Goal: Information Seeking & Learning: Understand process/instructions

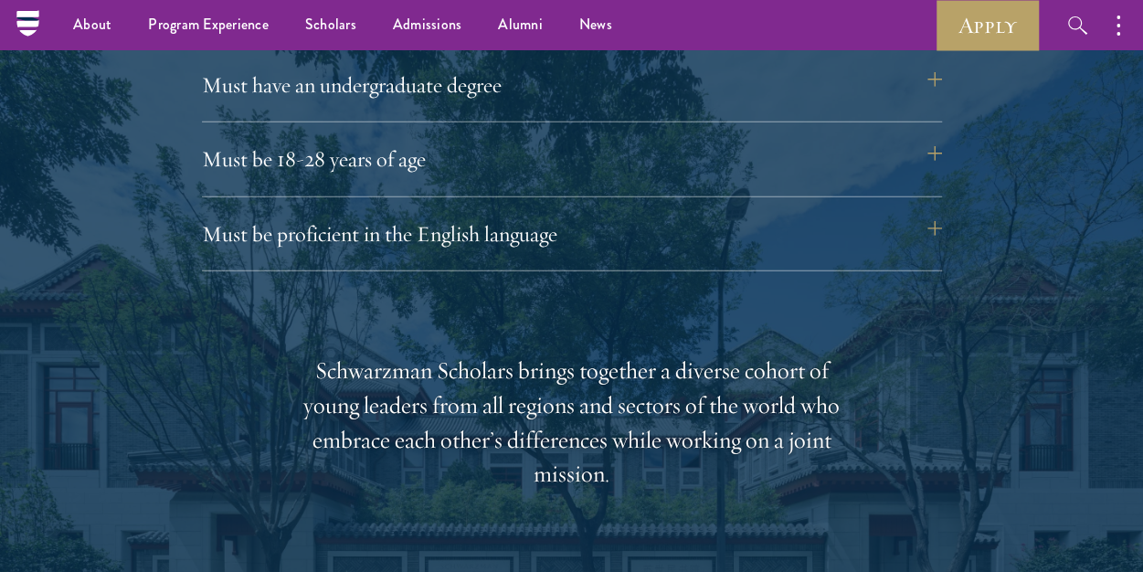
scroll to position [2559, 0]
click at [395, 80] on button "Must have an undergraduate degree" at bounding box center [572, 86] width 740 height 44
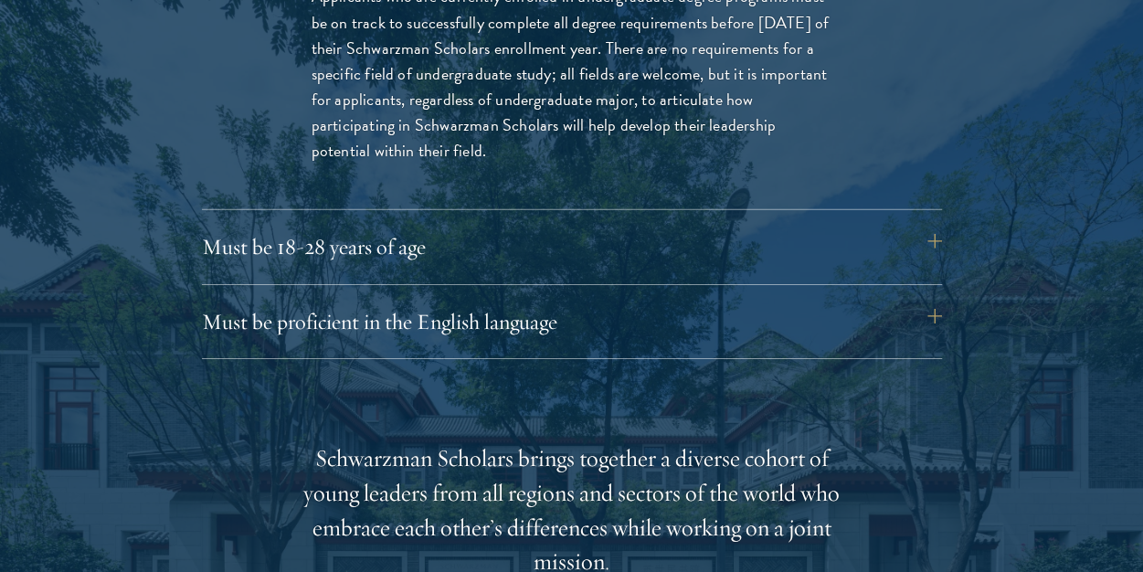
scroll to position [2742, 0]
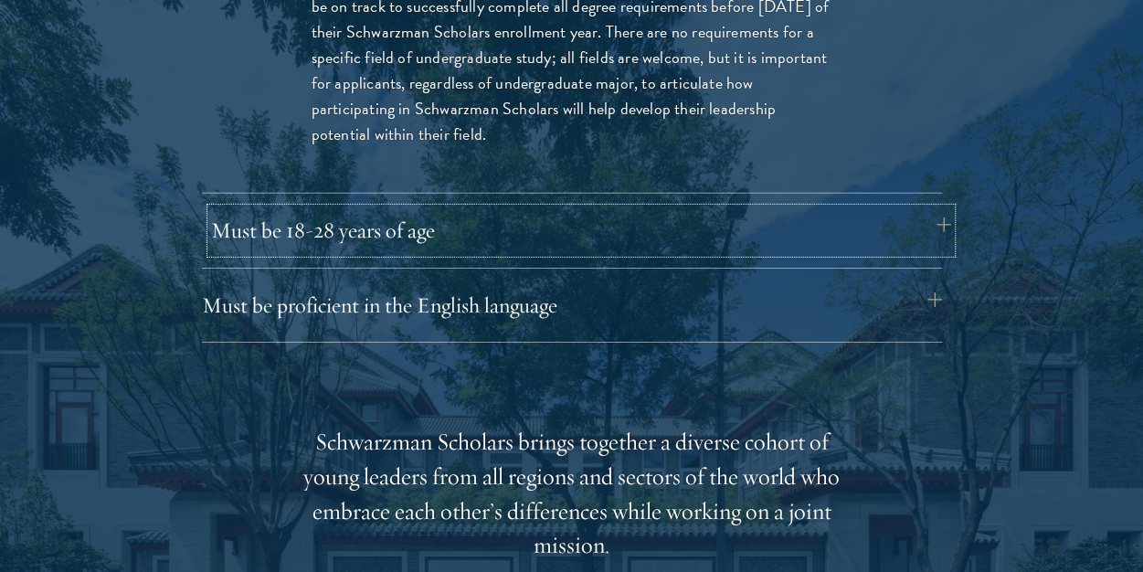
click at [735, 235] on button "Must be 18-28 years of age" at bounding box center [581, 230] width 740 height 44
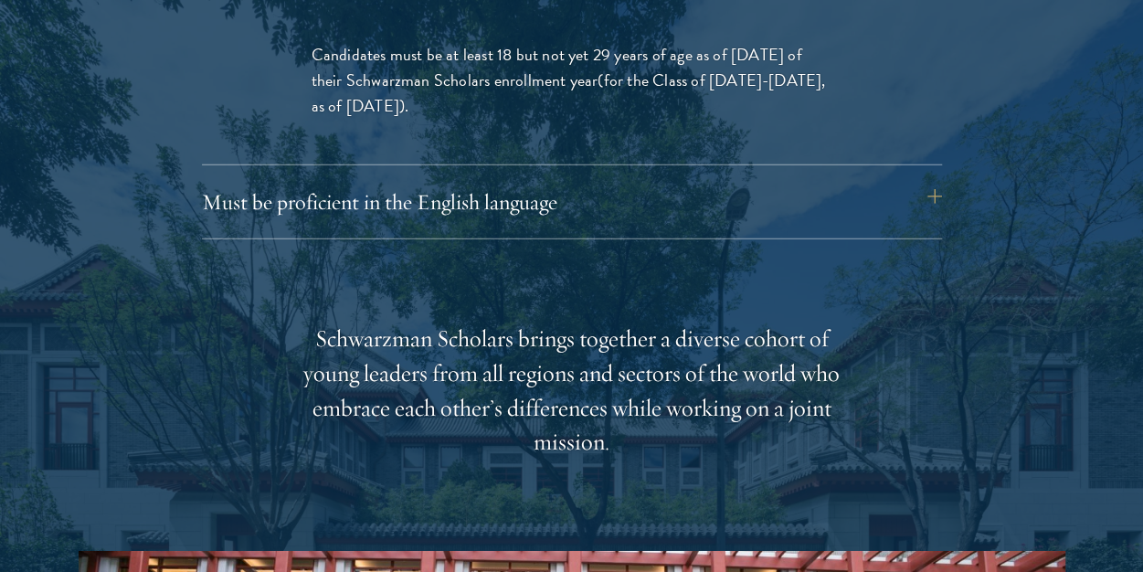
click at [700, 227] on div "Must be proficient in the English language Applicants must demonstrate strong E…" at bounding box center [572, 209] width 740 height 59
click at [590, 197] on button "Must be proficient in the English language" at bounding box center [581, 202] width 740 height 44
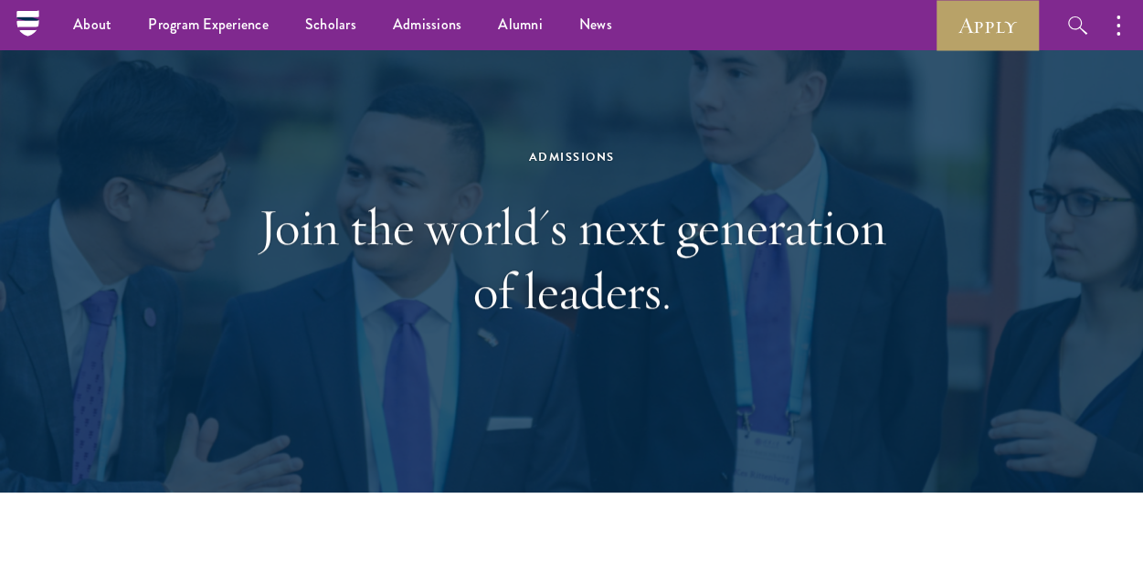
scroll to position [73, 0]
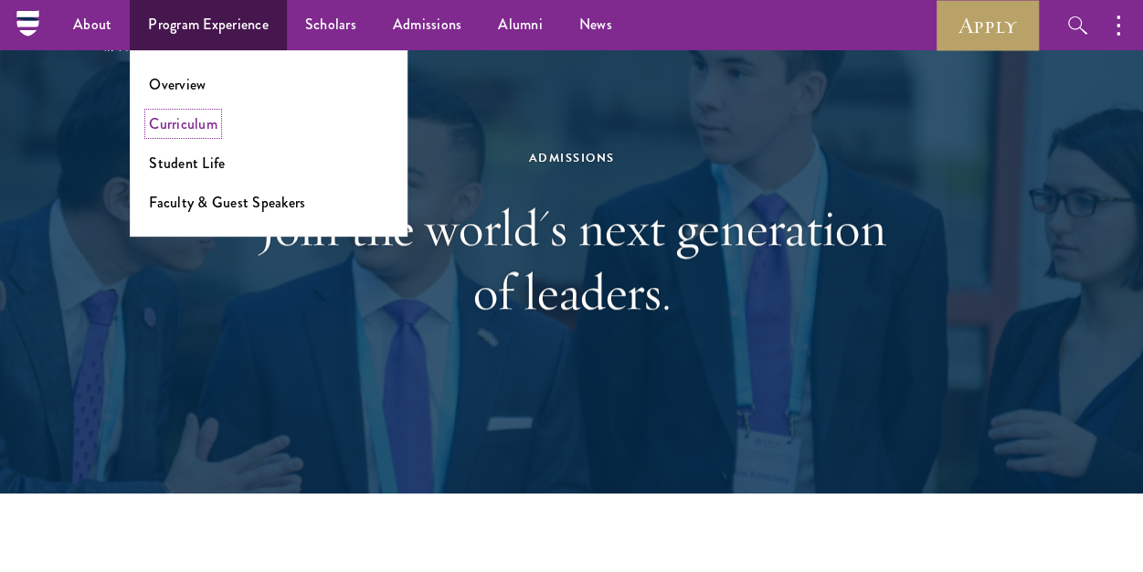
click at [201, 118] on link "Curriculum" at bounding box center [183, 123] width 69 height 21
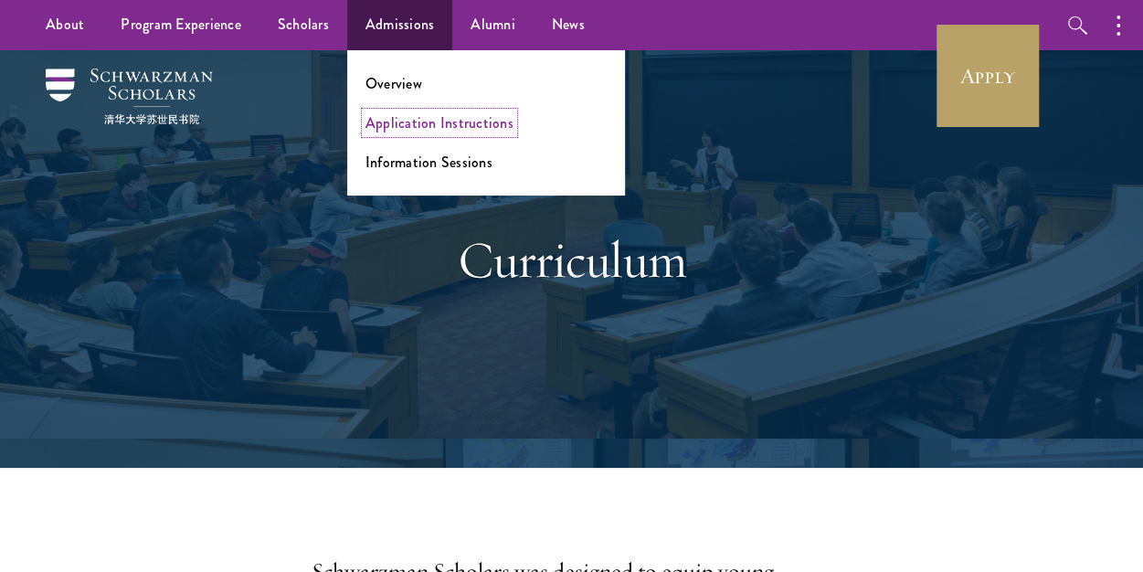
click at [395, 121] on link "Application Instructions" at bounding box center [440, 122] width 148 height 21
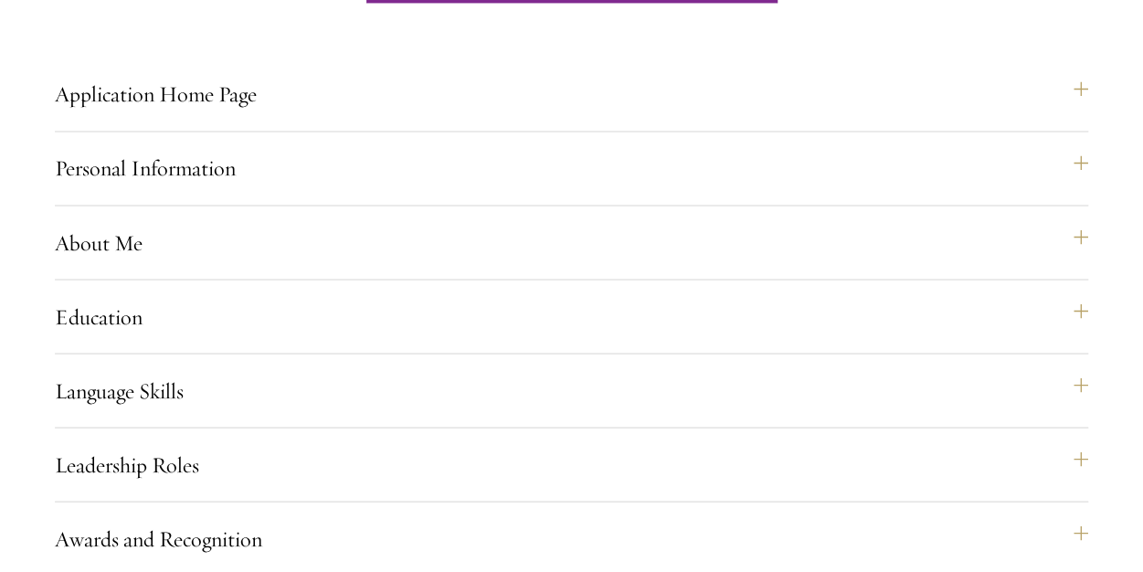
scroll to position [1535, 0]
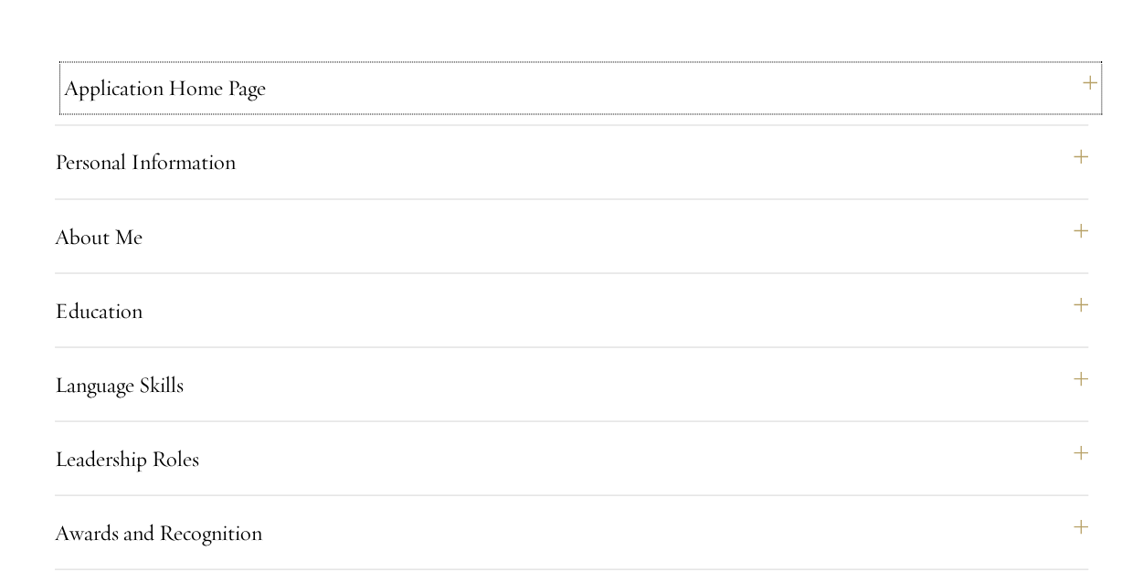
click at [1084, 110] on button "Application Home Page" at bounding box center [581, 88] width 1034 height 44
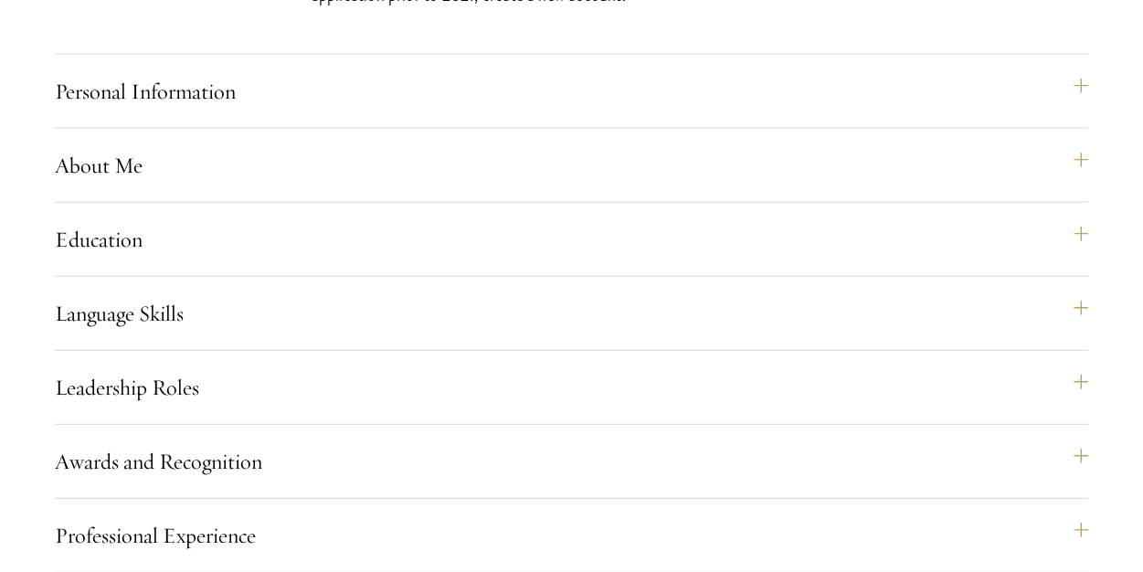
scroll to position [2194, 0]
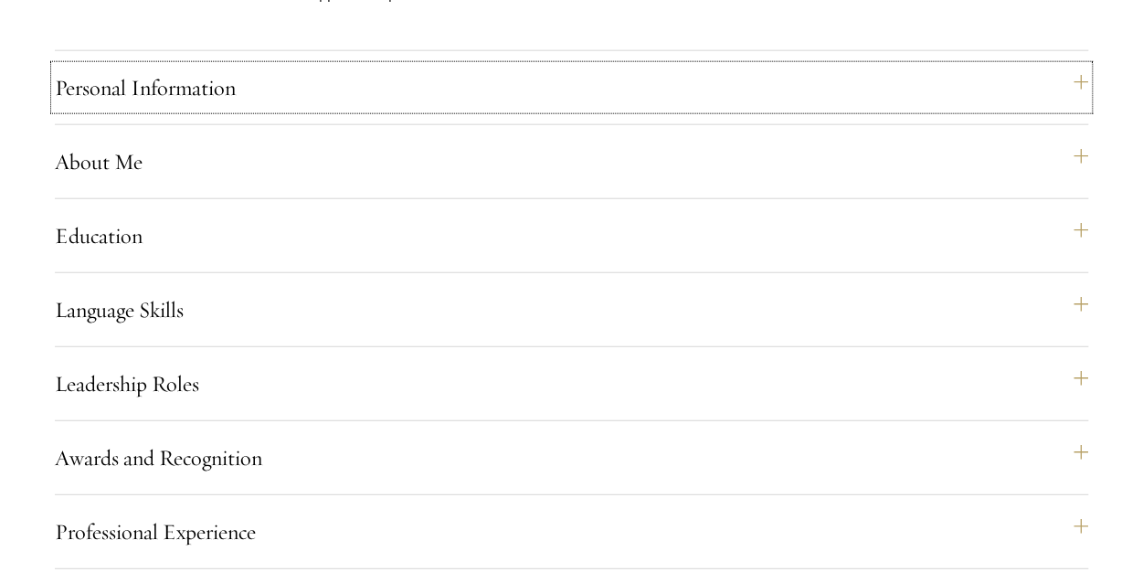
click at [1084, 110] on button "Personal Information" at bounding box center [572, 88] width 1034 height 44
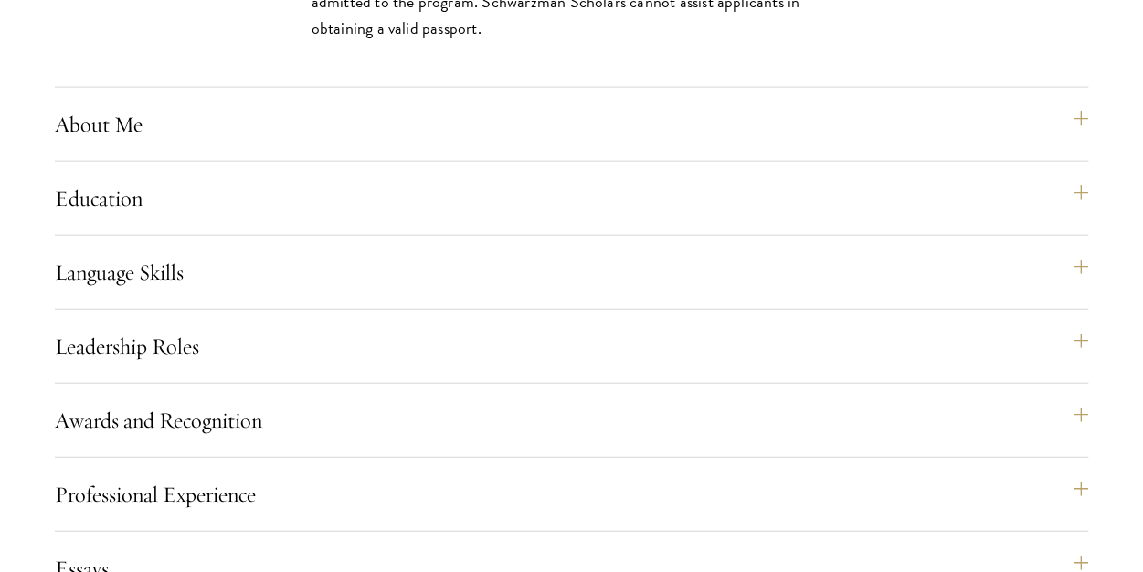
scroll to position [2025, 0]
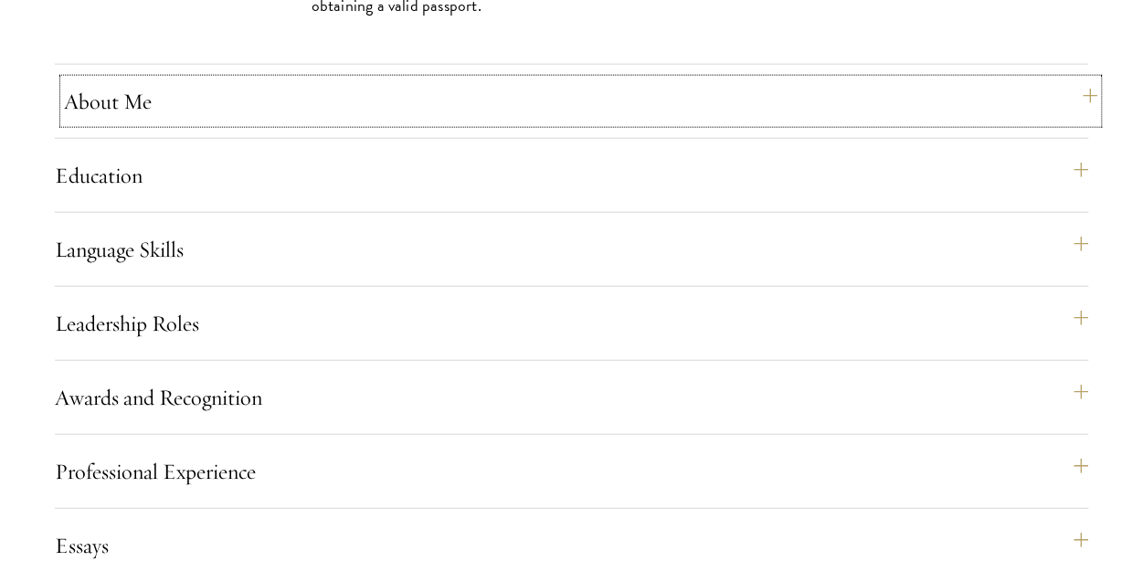
click at [1079, 123] on button "About Me" at bounding box center [581, 102] width 1034 height 44
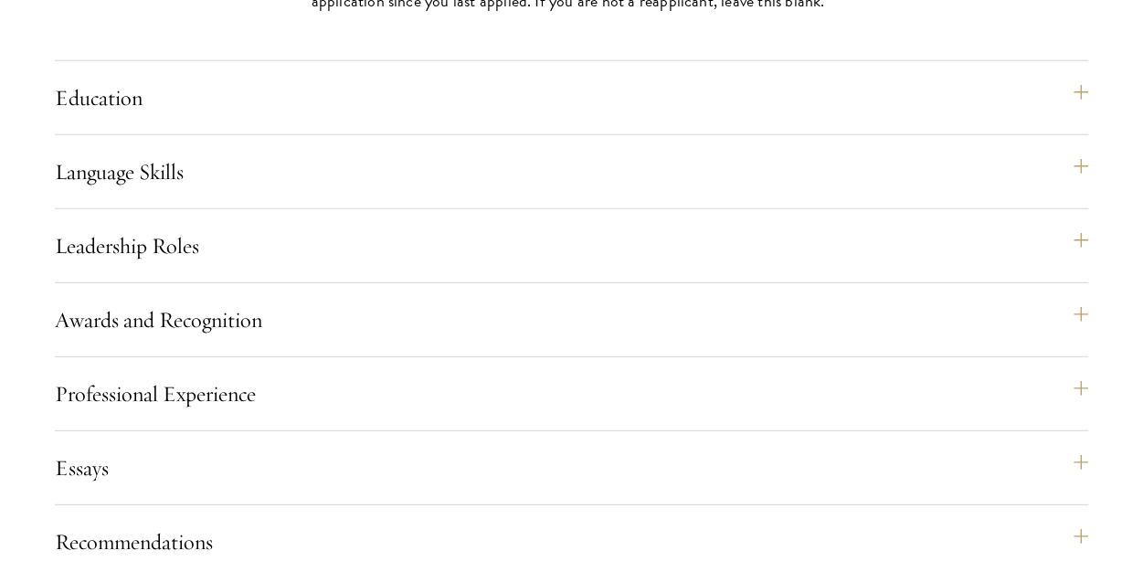
scroll to position [2427, 0]
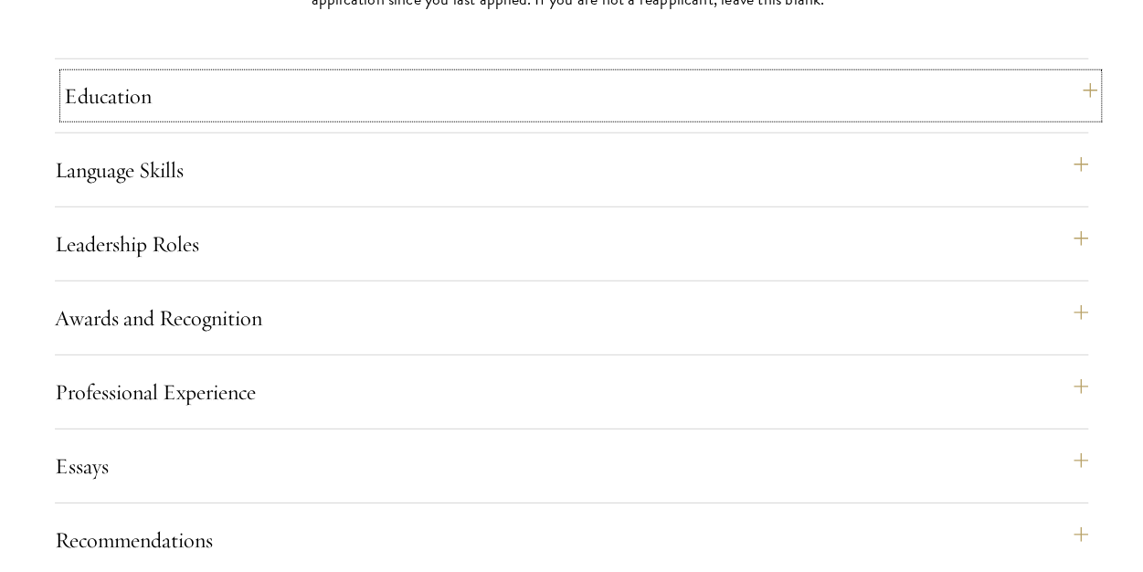
click at [1089, 118] on button "Education" at bounding box center [581, 96] width 1034 height 44
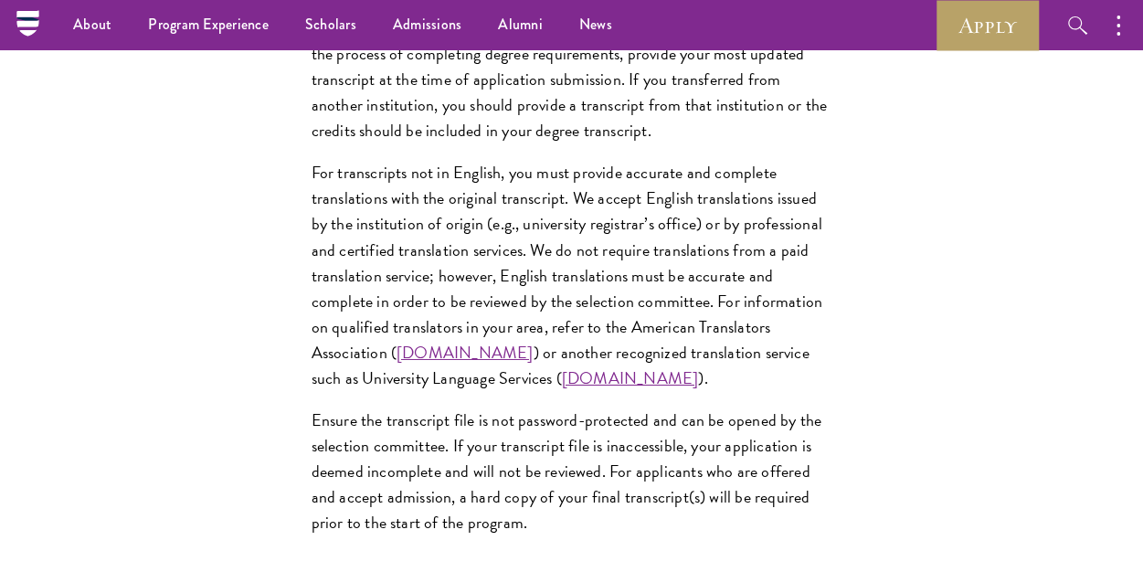
scroll to position [2903, 0]
